Goal: Task Accomplishment & Management: Use online tool/utility

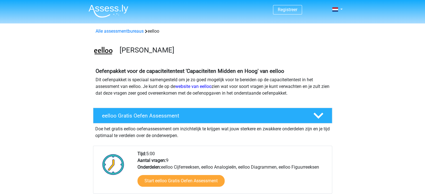
scroll to position [170, 0]
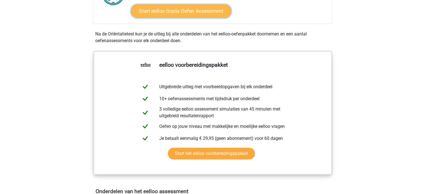
click at [195, 8] on link "Start eelloo Gratis Oefen Assessment" at bounding box center [181, 10] width 100 height 13
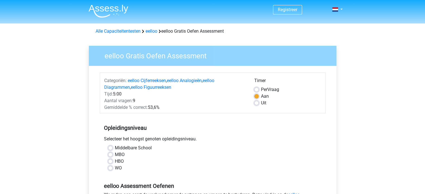
click at [115, 156] on label "MBO" at bounding box center [120, 154] width 10 height 7
click at [112, 156] on input "MBO" at bounding box center [110, 154] width 4 height 6
radio input "true"
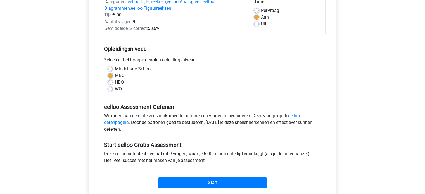
scroll to position [83, 0]
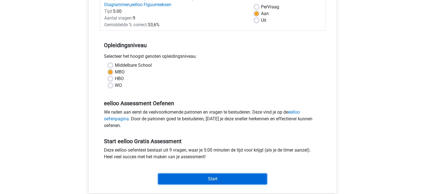
click at [246, 182] on input "Start" at bounding box center [212, 179] width 109 height 11
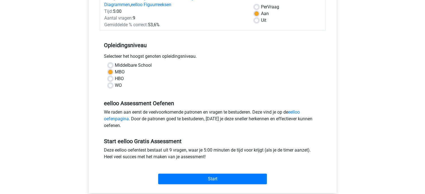
click at [127, 66] on label "Middelbare School" at bounding box center [133, 65] width 37 height 7
click at [113, 66] on input "Middelbare School" at bounding box center [110, 65] width 4 height 6
radio input "true"
click at [268, 10] on label "Per Vraag" at bounding box center [270, 7] width 18 height 7
click at [259, 9] on input "Per Vraag" at bounding box center [256, 7] width 4 height 6
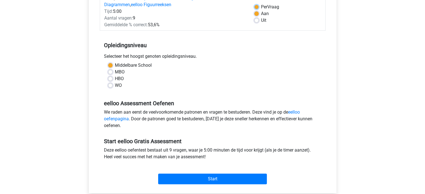
radio input "true"
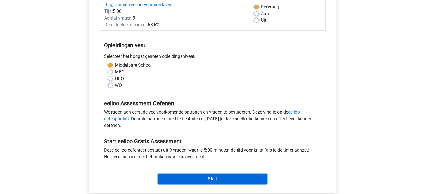
click at [240, 174] on input "Start" at bounding box center [212, 179] width 109 height 11
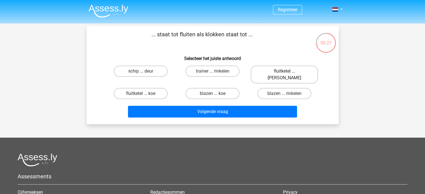
click at [282, 70] on label "fluitketel ... [PERSON_NAME]" at bounding box center [284, 75] width 67 height 18
click at [284, 71] on input "fluitketel ... [PERSON_NAME]" at bounding box center [286, 73] width 4 height 4
radio input "true"
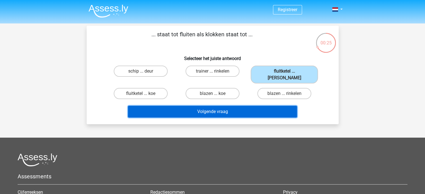
click at [266, 108] on button "Volgende vraag" at bounding box center [212, 112] width 169 height 12
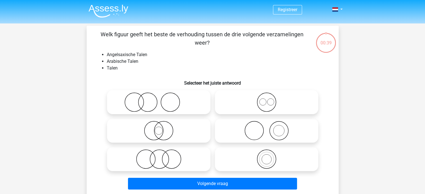
scroll to position [26, 0]
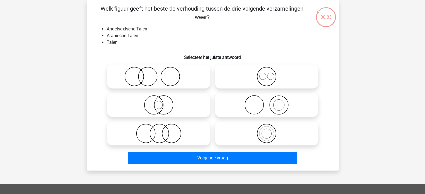
click at [264, 75] on icon at bounding box center [266, 77] width 99 height 20
click at [266, 74] on input "radio" at bounding box center [268, 72] width 4 height 4
radio input "true"
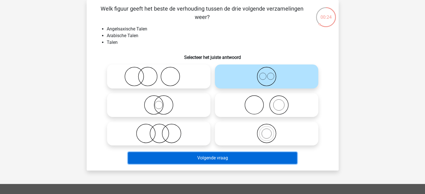
click at [214, 153] on button "Volgende vraag" at bounding box center [212, 158] width 169 height 12
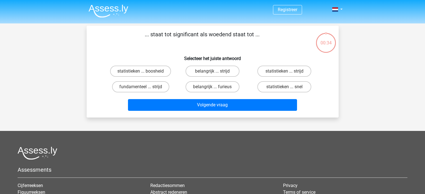
scroll to position [26, 0]
